Goal: Navigation & Orientation: Find specific page/section

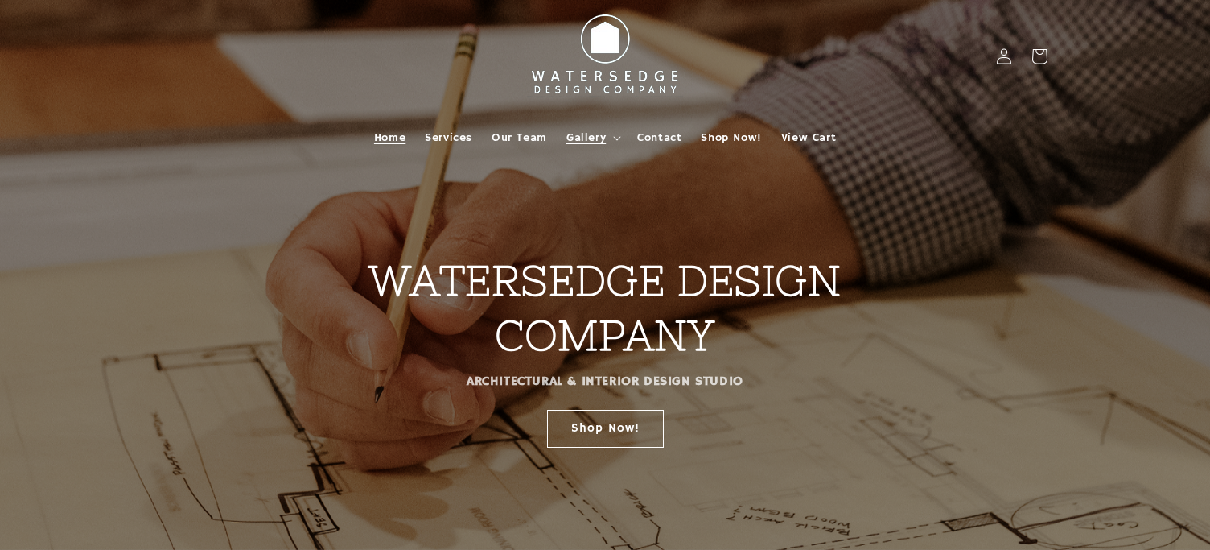
click at [563, 138] on summary "Gallery" at bounding box center [592, 138] width 71 height 34
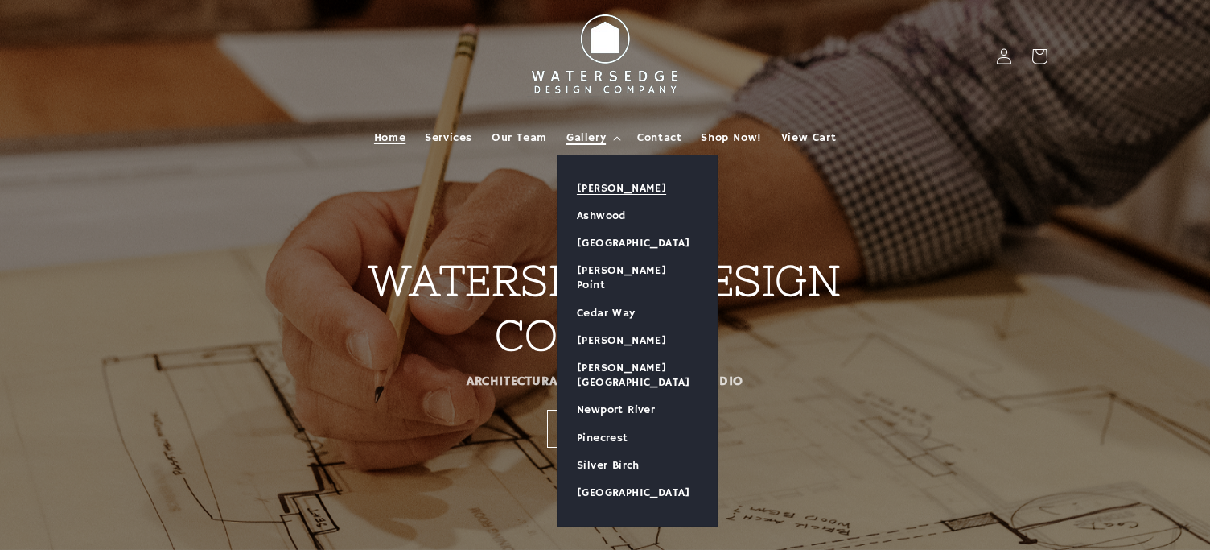
click at [597, 180] on link "[PERSON_NAME]" at bounding box center [637, 188] width 159 height 27
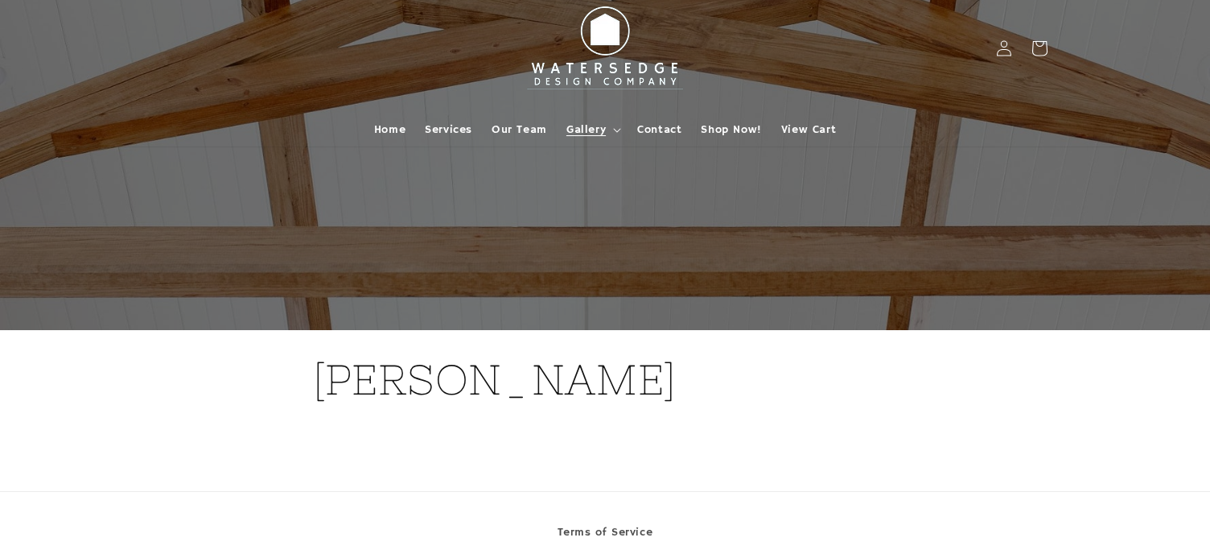
scroll to position [9, 0]
click at [611, 130] on summary "Gallery" at bounding box center [592, 129] width 71 height 34
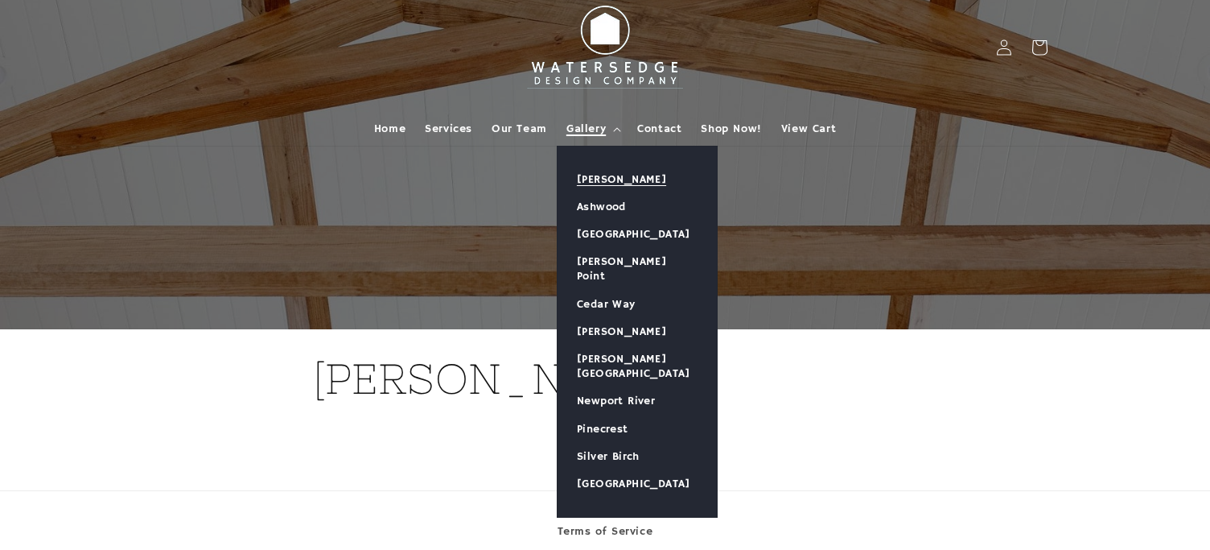
click at [575, 126] on span "Gallery" at bounding box center [586, 129] width 39 height 14
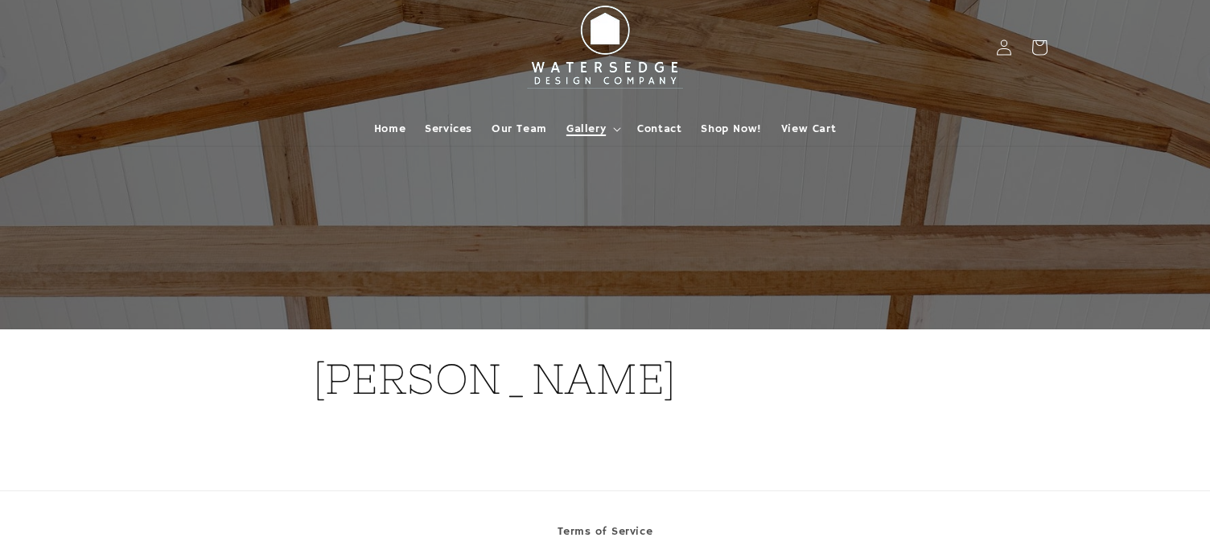
click at [592, 126] on span "Gallery" at bounding box center [586, 129] width 39 height 14
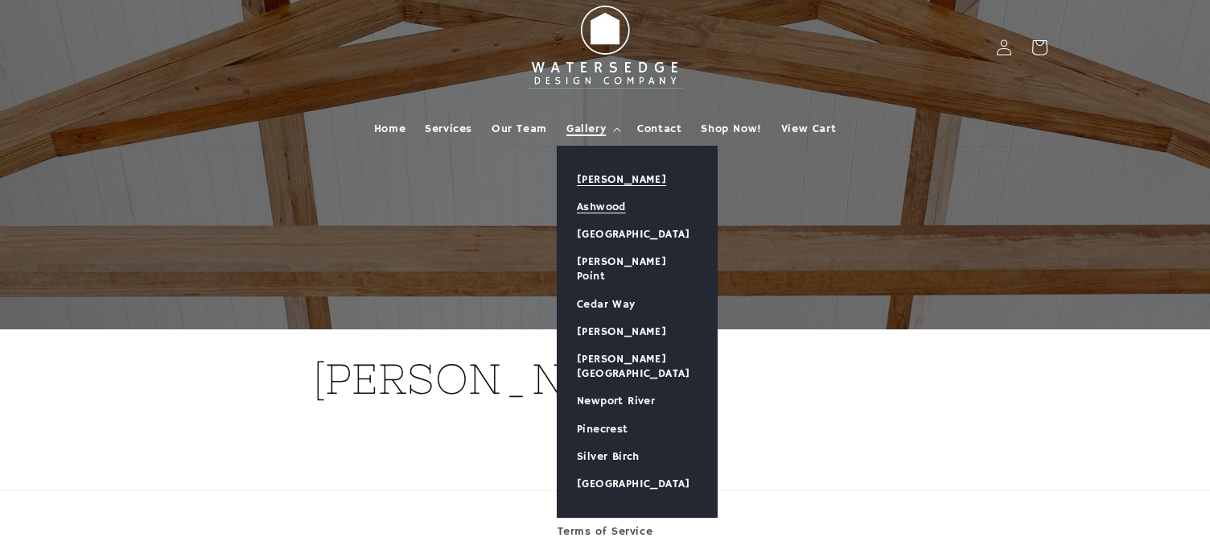
click at [585, 211] on link "Ashwood" at bounding box center [637, 206] width 159 height 27
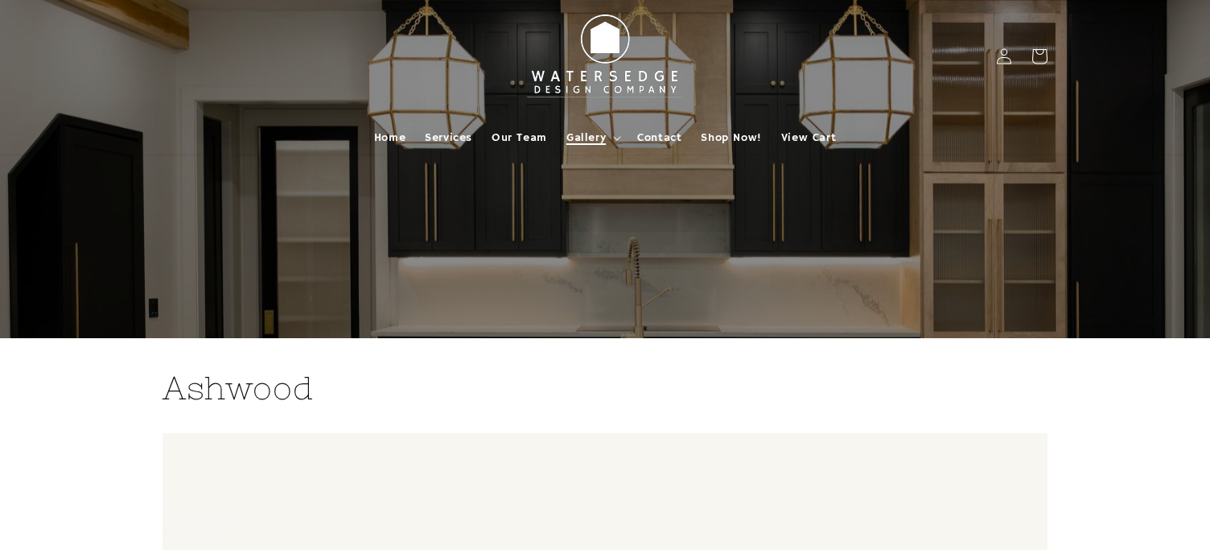
click at [609, 134] on summary "Gallery" at bounding box center [592, 138] width 71 height 34
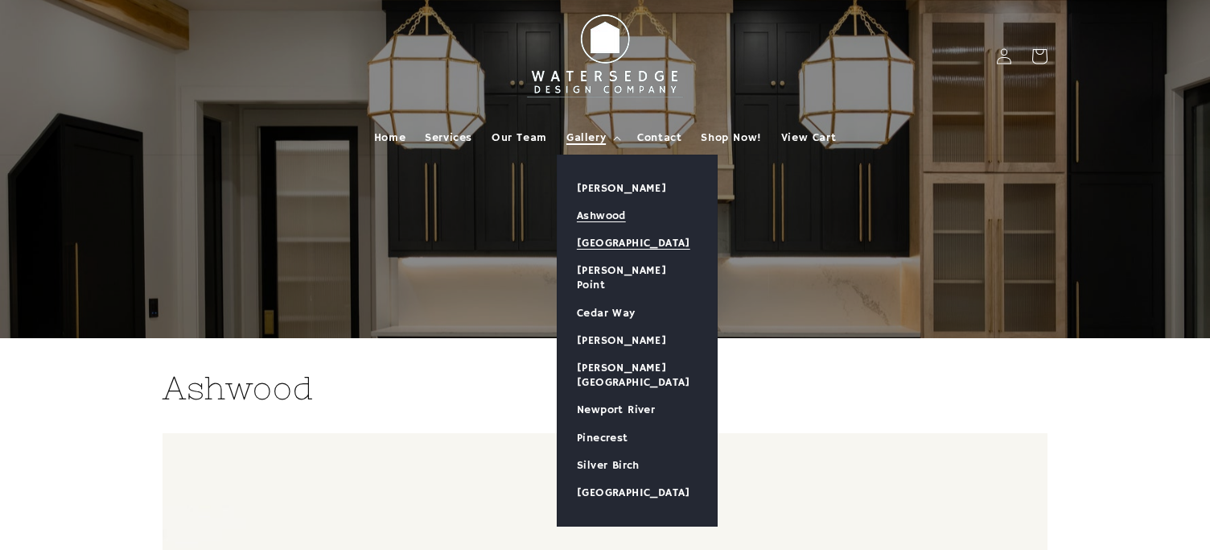
click at [600, 237] on link "[GEOGRAPHIC_DATA]" at bounding box center [637, 242] width 159 height 27
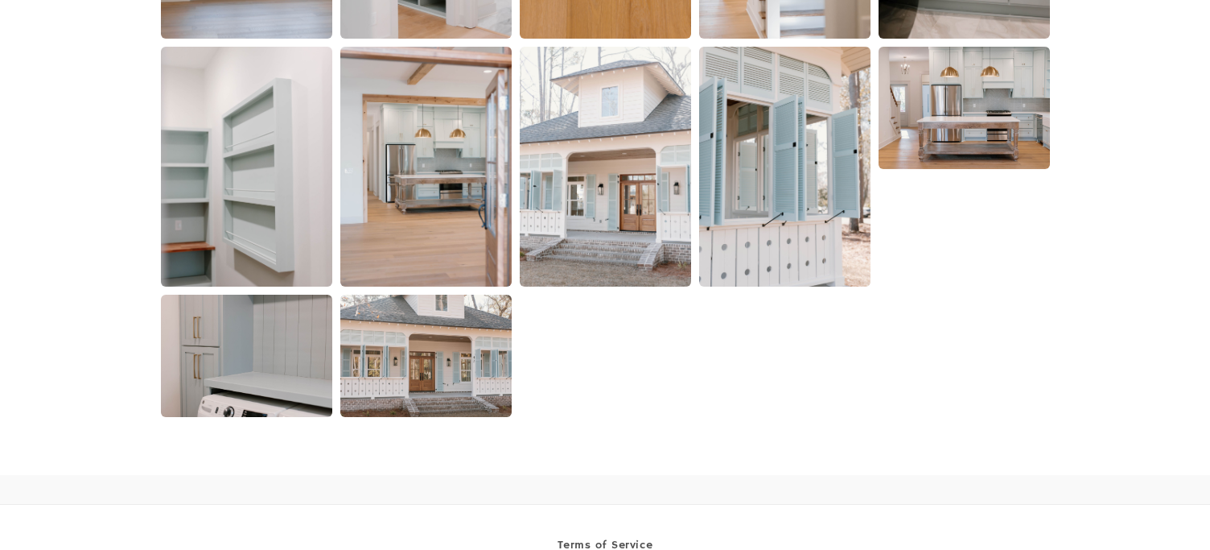
scroll to position [3521, 0]
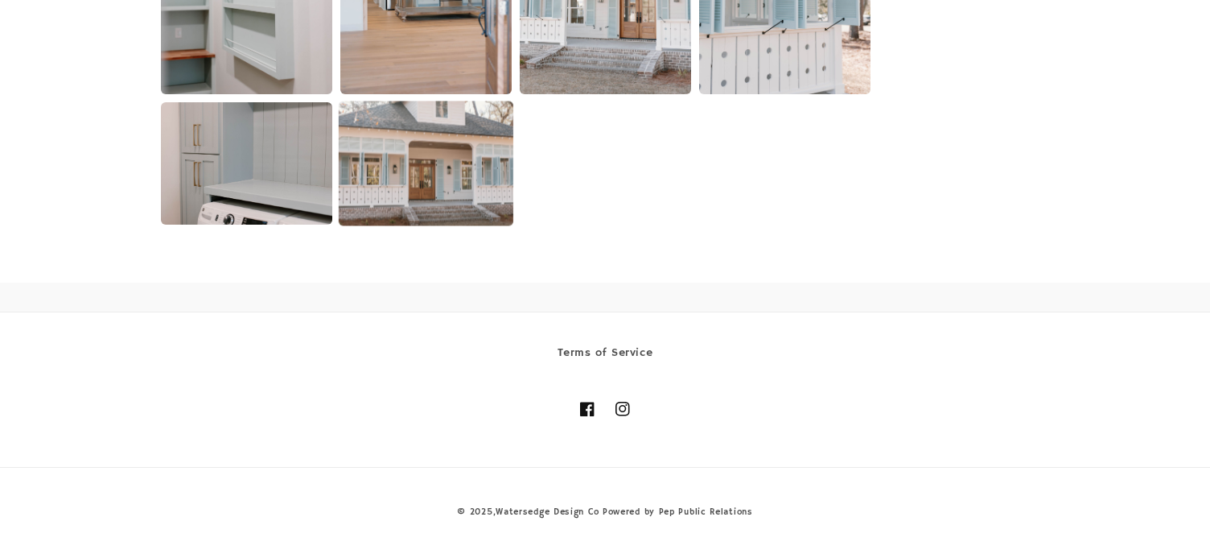
click at [443, 179] on img at bounding box center [425, 163] width 175 height 125
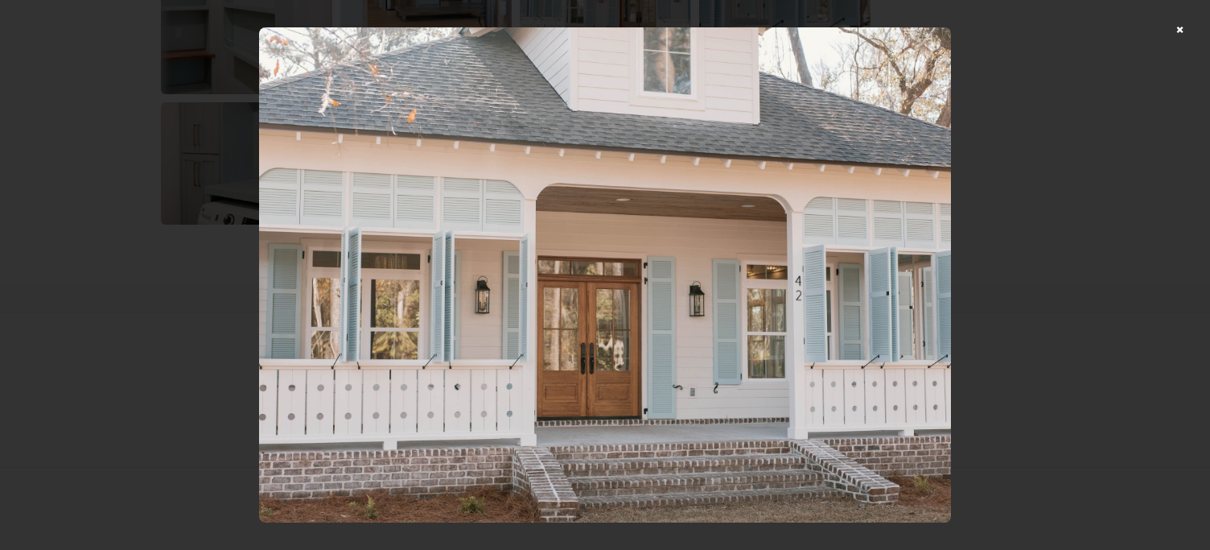
click at [1103, 111] on div at bounding box center [605, 275] width 1210 height 550
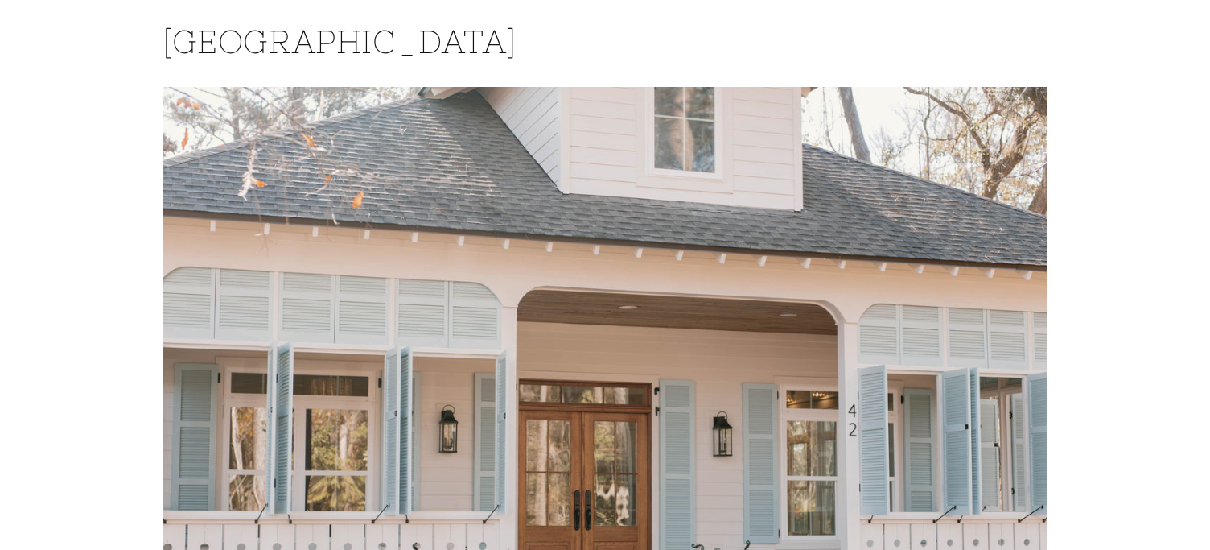
scroll to position [0, 0]
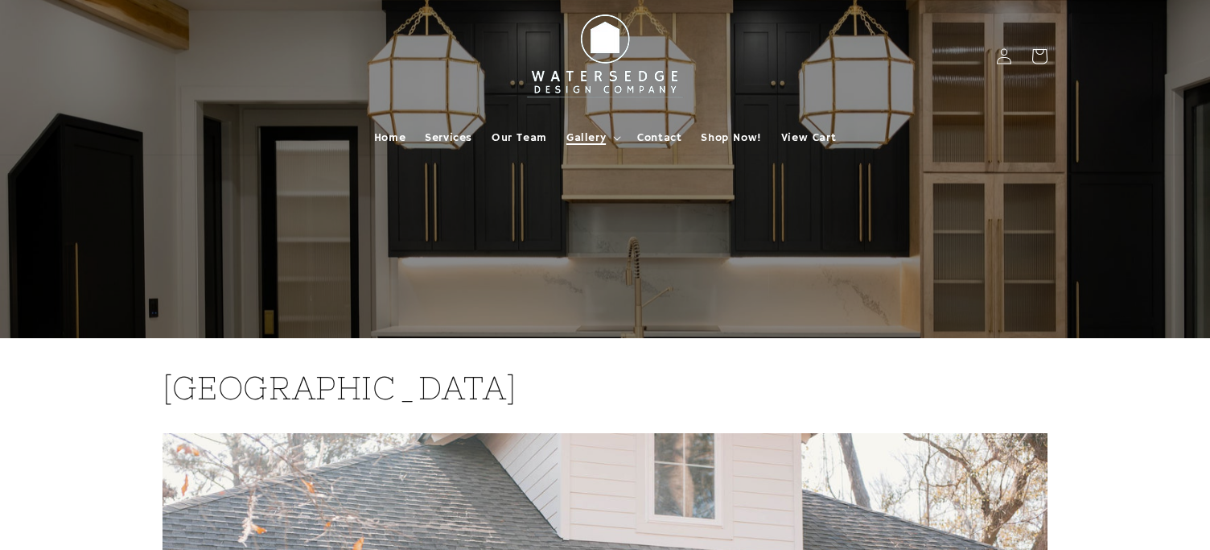
click at [586, 132] on span "Gallery" at bounding box center [586, 137] width 39 height 14
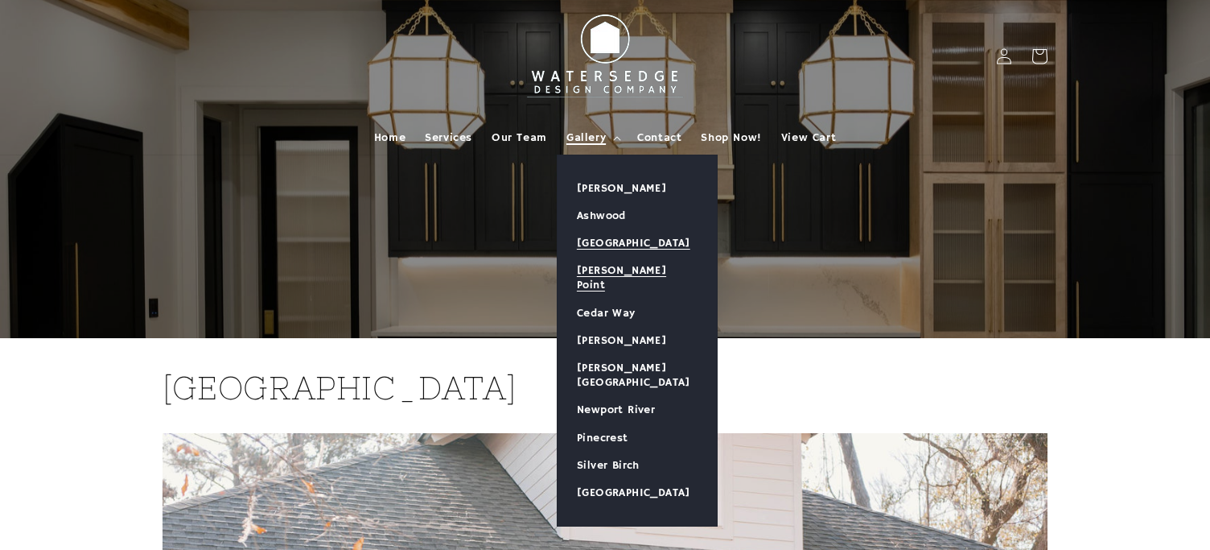
click at [603, 267] on link "[PERSON_NAME] Point" at bounding box center [637, 278] width 159 height 42
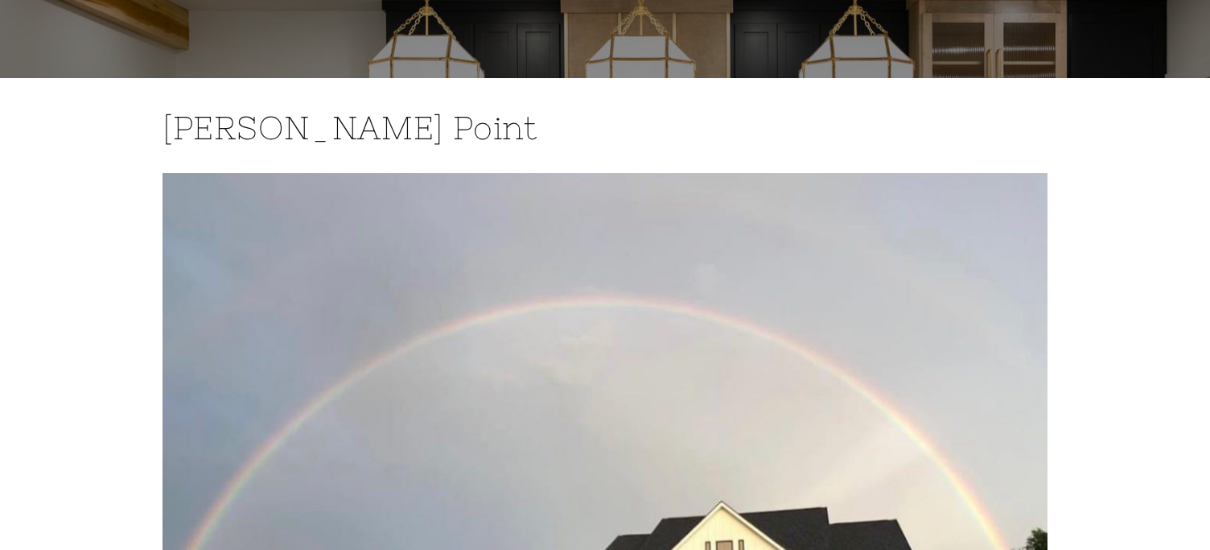
scroll to position [123, 0]
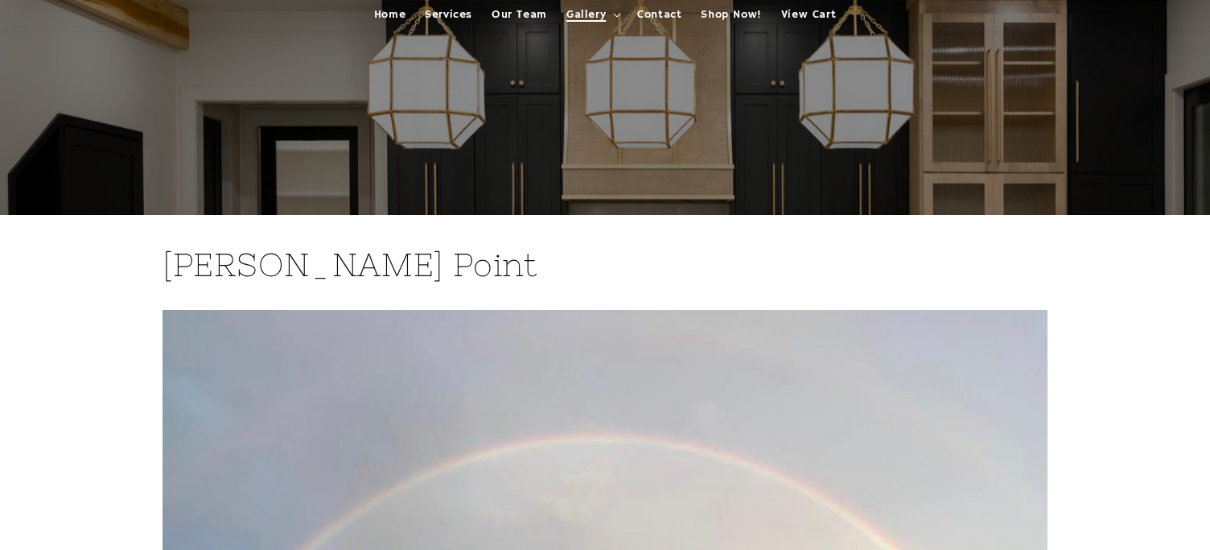
click at [593, 23] on summary "Gallery" at bounding box center [592, 15] width 71 height 34
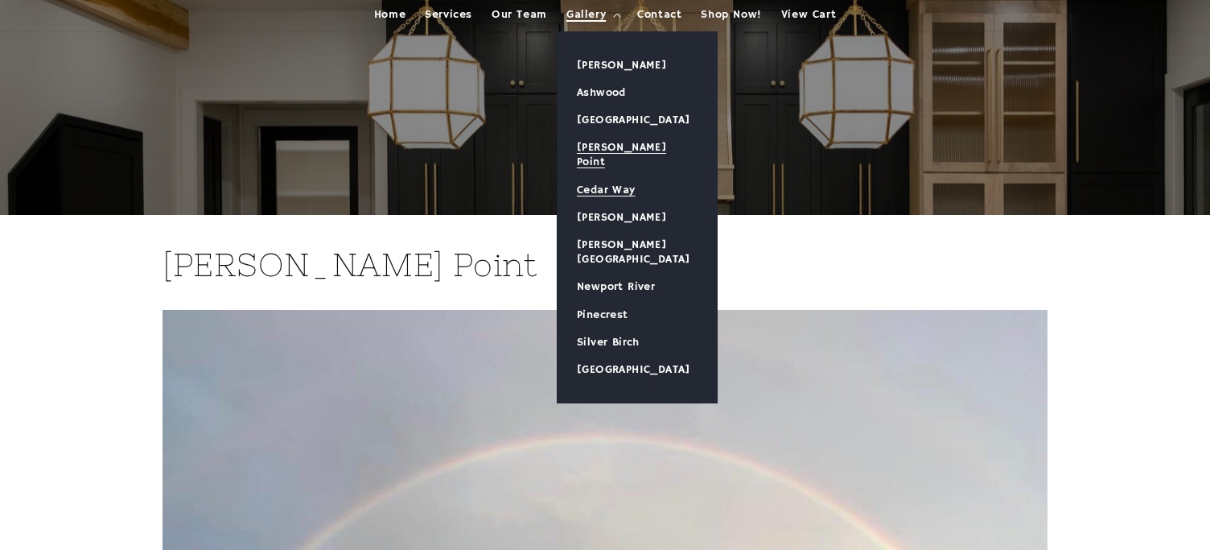
click at [612, 176] on link "Cedar Way" at bounding box center [637, 189] width 159 height 27
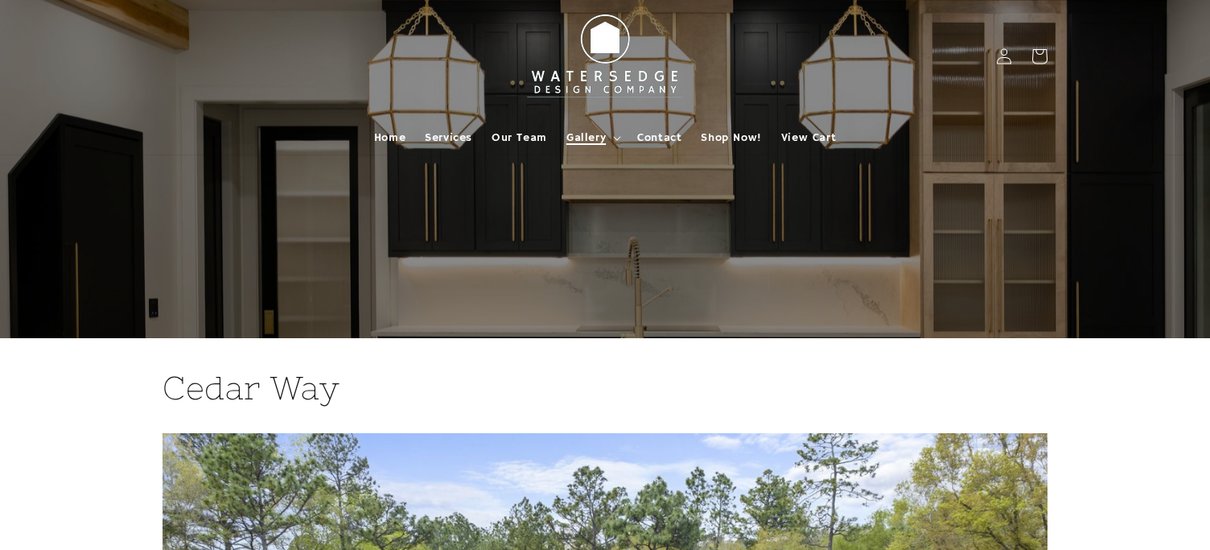
click at [604, 137] on span "Gallery" at bounding box center [586, 137] width 39 height 14
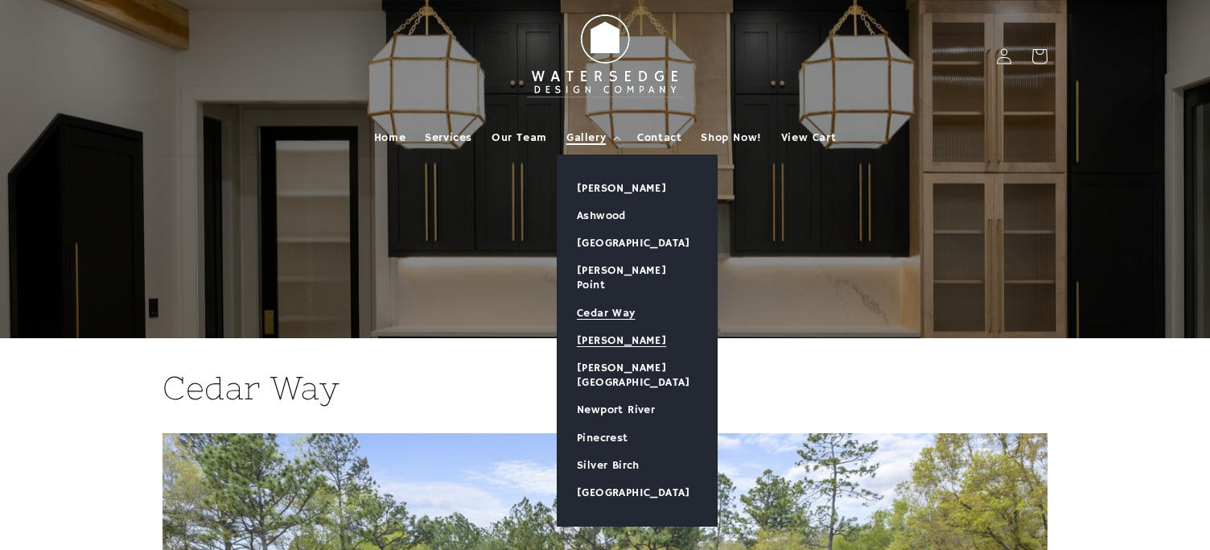
click at [617, 327] on link "[PERSON_NAME]" at bounding box center [637, 340] width 159 height 27
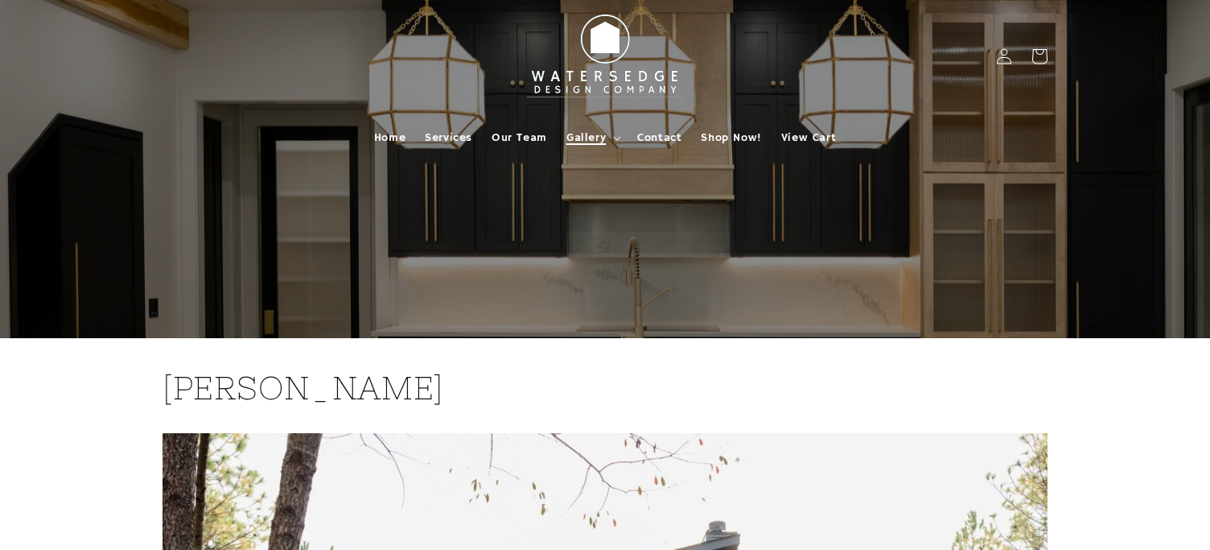
click at [585, 141] on span "Gallery" at bounding box center [586, 137] width 39 height 14
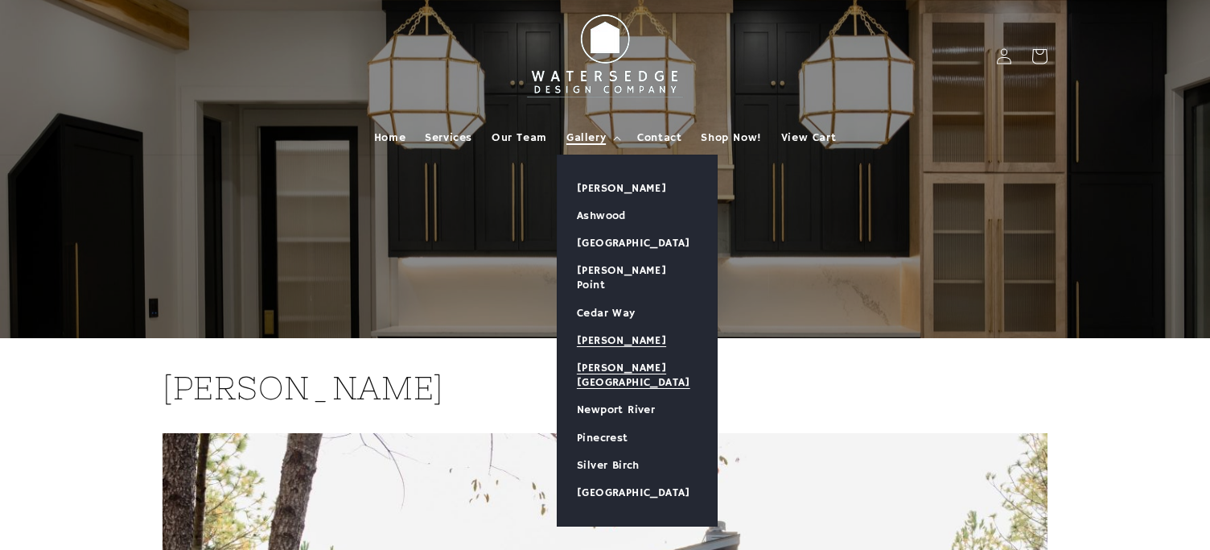
click at [626, 354] on link "[PERSON_NAME][GEOGRAPHIC_DATA]" at bounding box center [637, 375] width 159 height 42
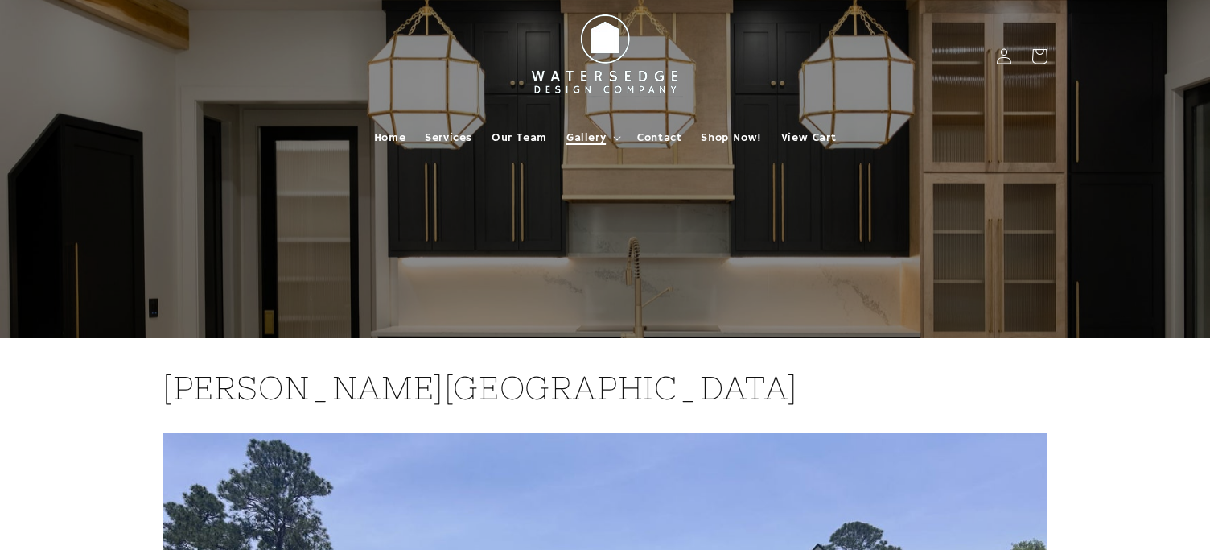
click at [612, 142] on summary "Gallery" at bounding box center [592, 138] width 71 height 34
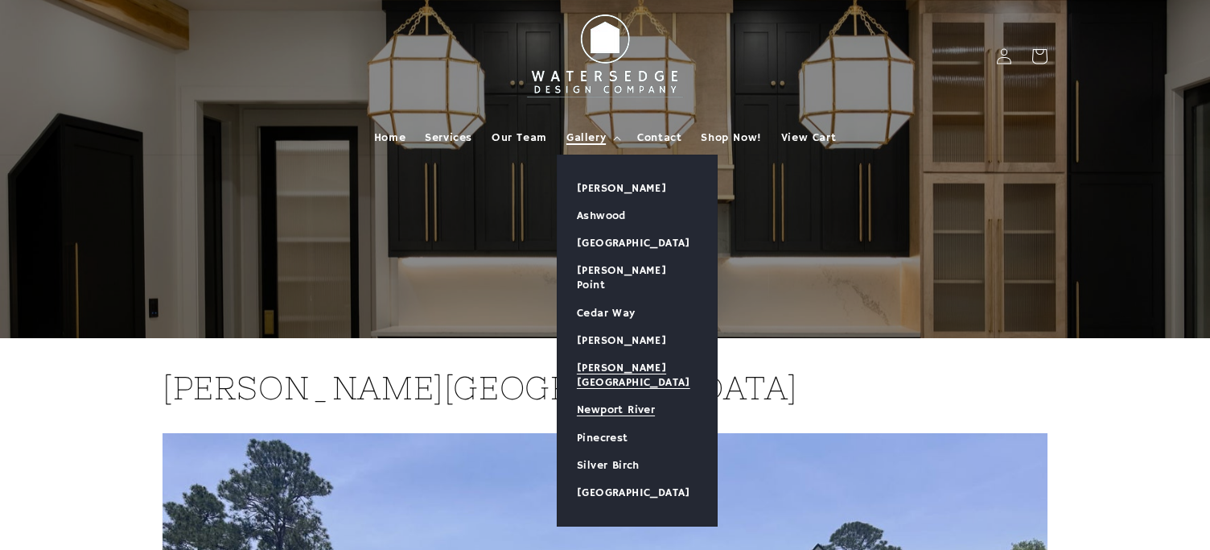
click at [615, 396] on link "Newport River" at bounding box center [637, 409] width 159 height 27
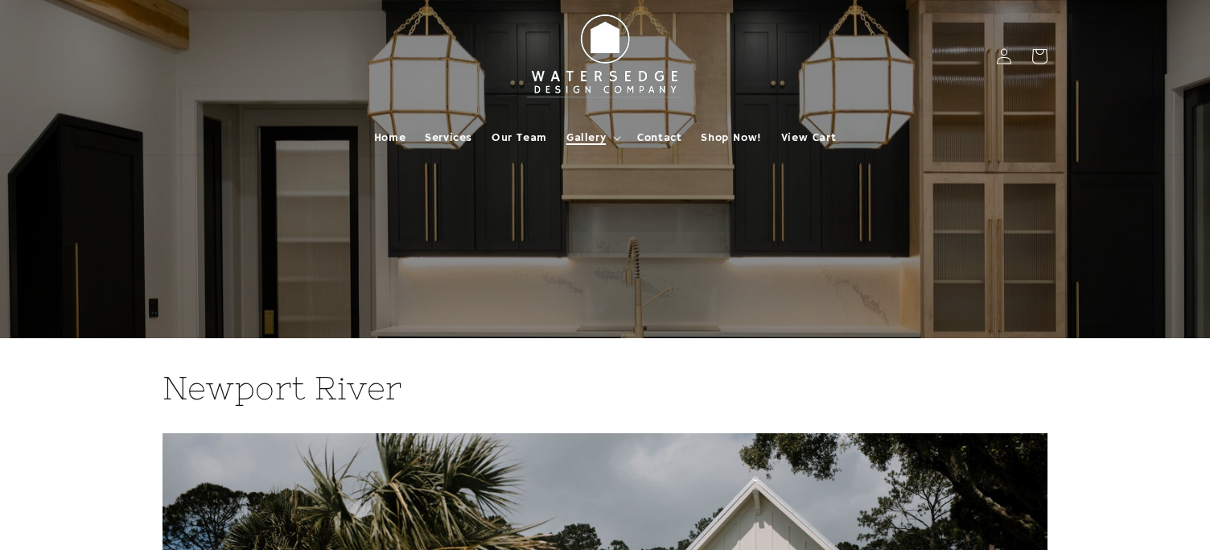
click at [616, 138] on icon at bounding box center [617, 138] width 7 height 4
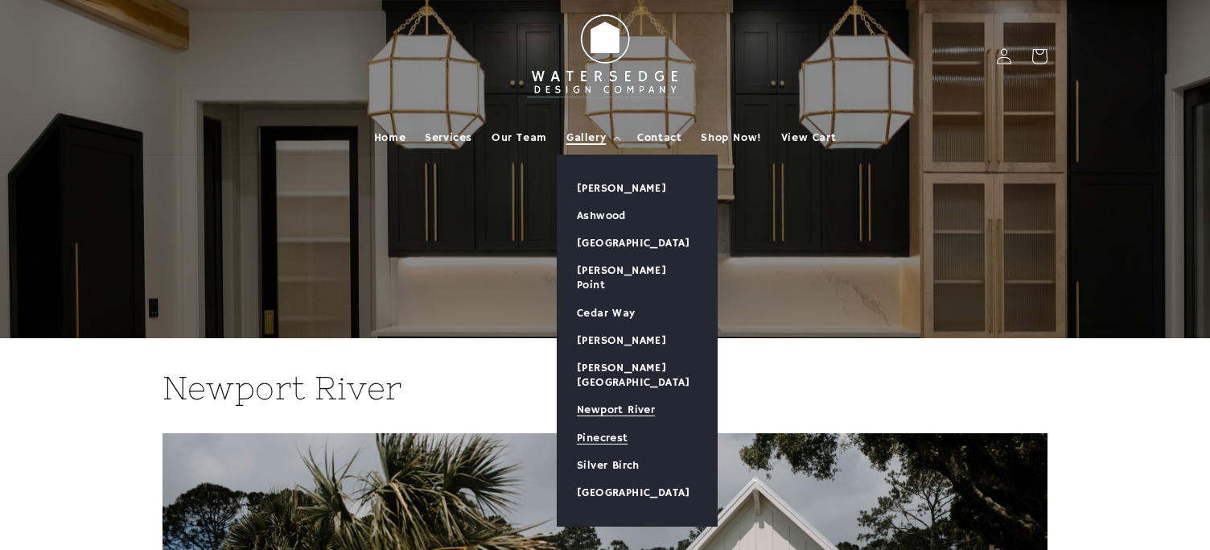
click at [611, 424] on link "Pinecrest" at bounding box center [637, 437] width 159 height 27
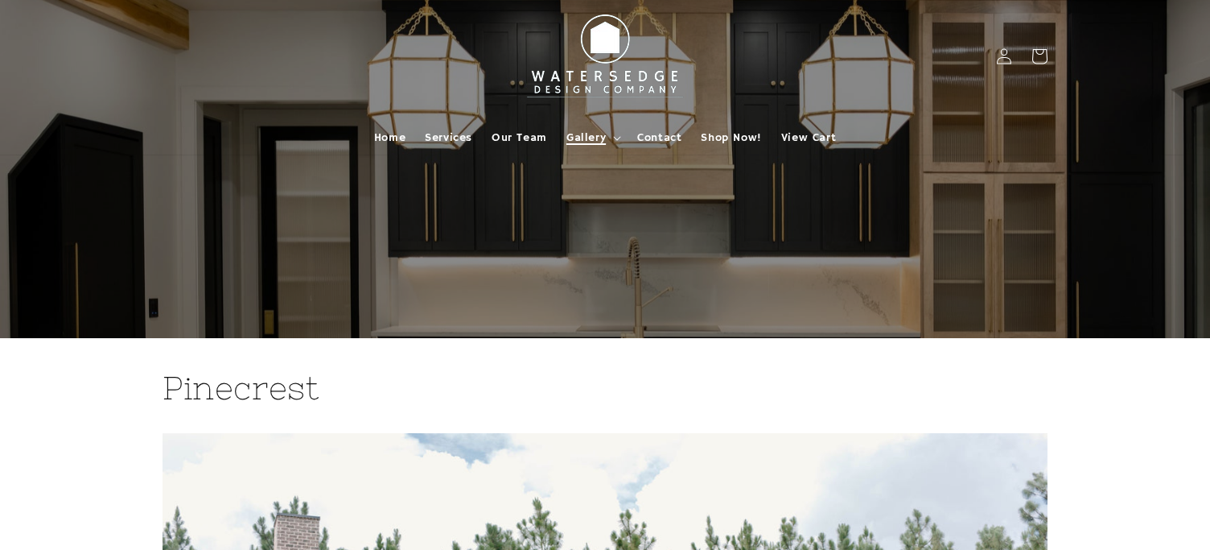
click at [601, 139] on span "Gallery" at bounding box center [586, 137] width 39 height 14
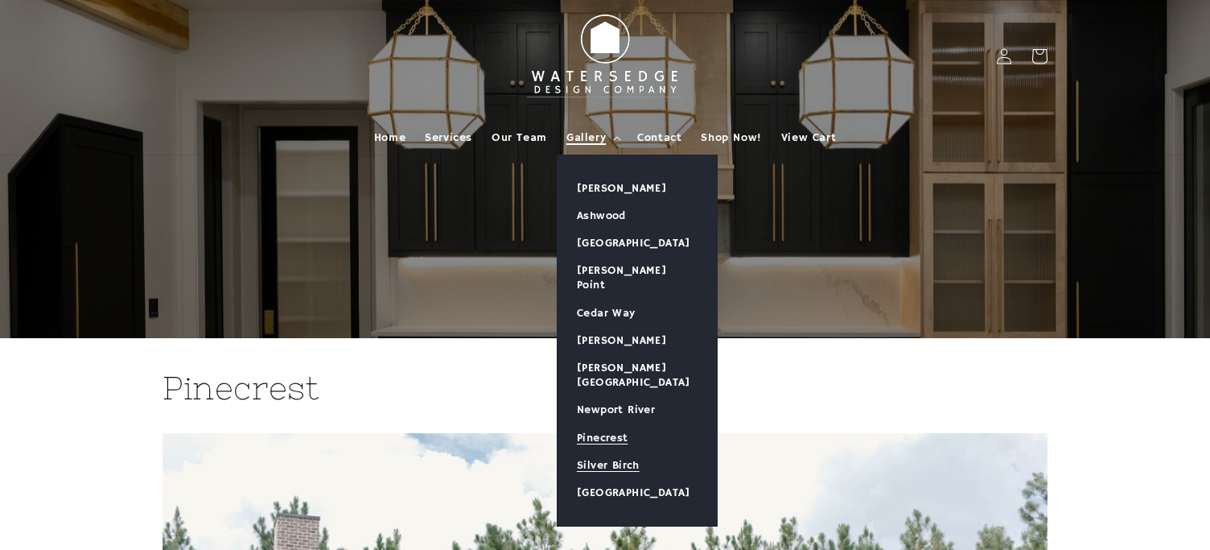
click at [611, 451] on link "Silver Birch" at bounding box center [637, 464] width 159 height 27
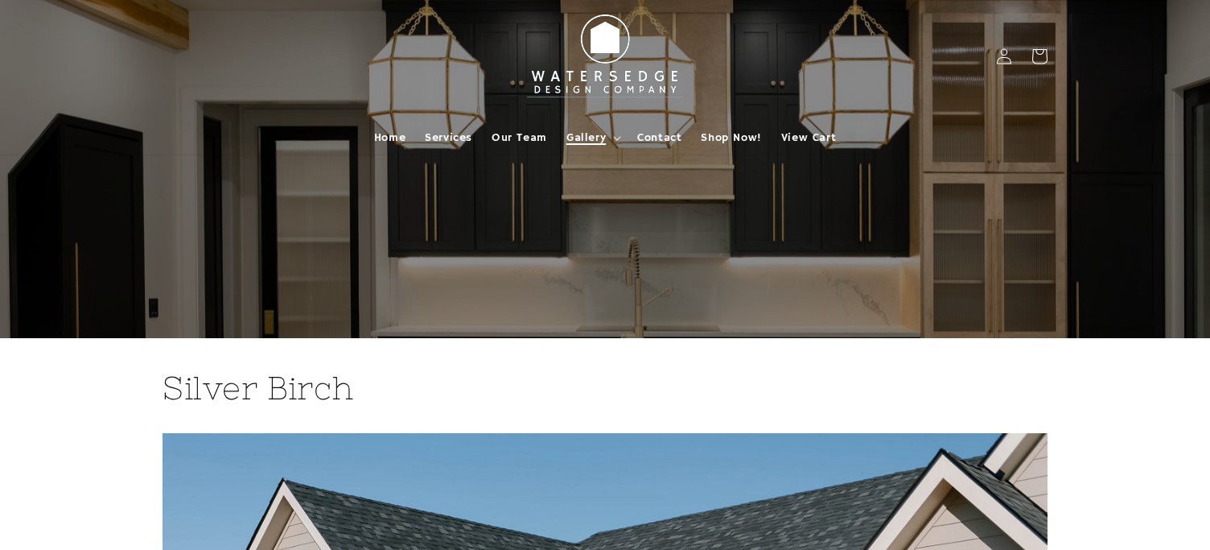
click at [603, 138] on span "Gallery" at bounding box center [586, 137] width 39 height 14
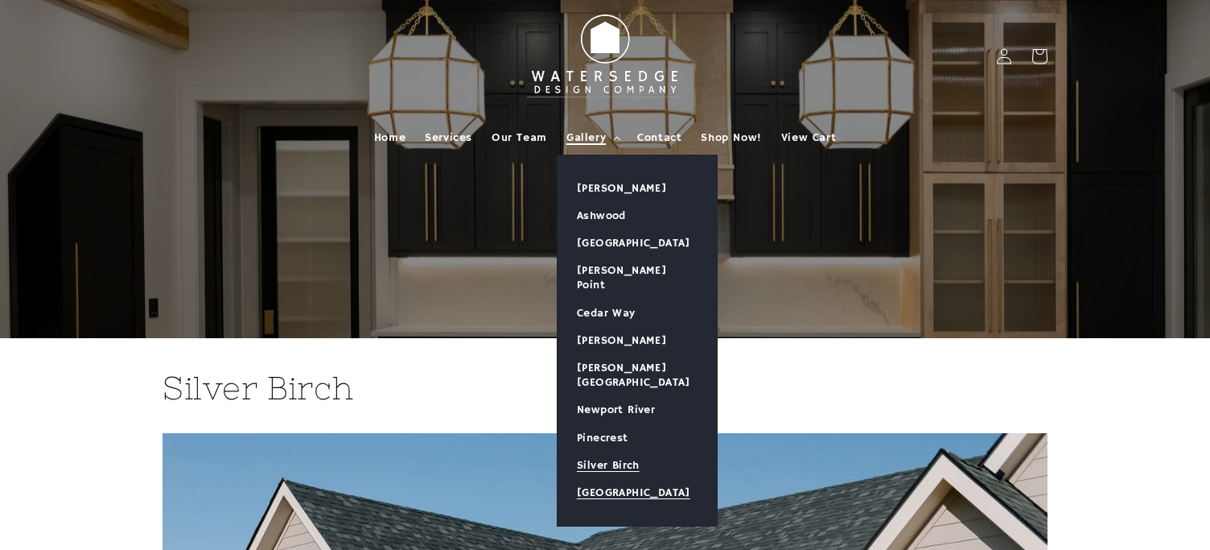
click at [632, 479] on link "[GEOGRAPHIC_DATA]" at bounding box center [637, 492] width 159 height 27
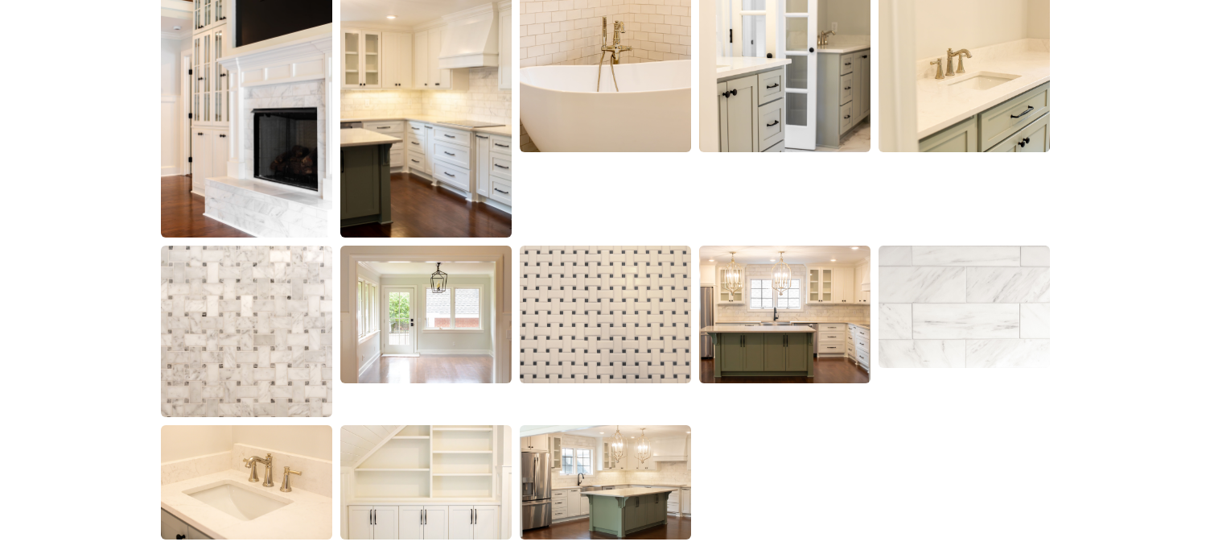
scroll to position [1731, 0]
